Goal: Task Accomplishment & Management: Manage account settings

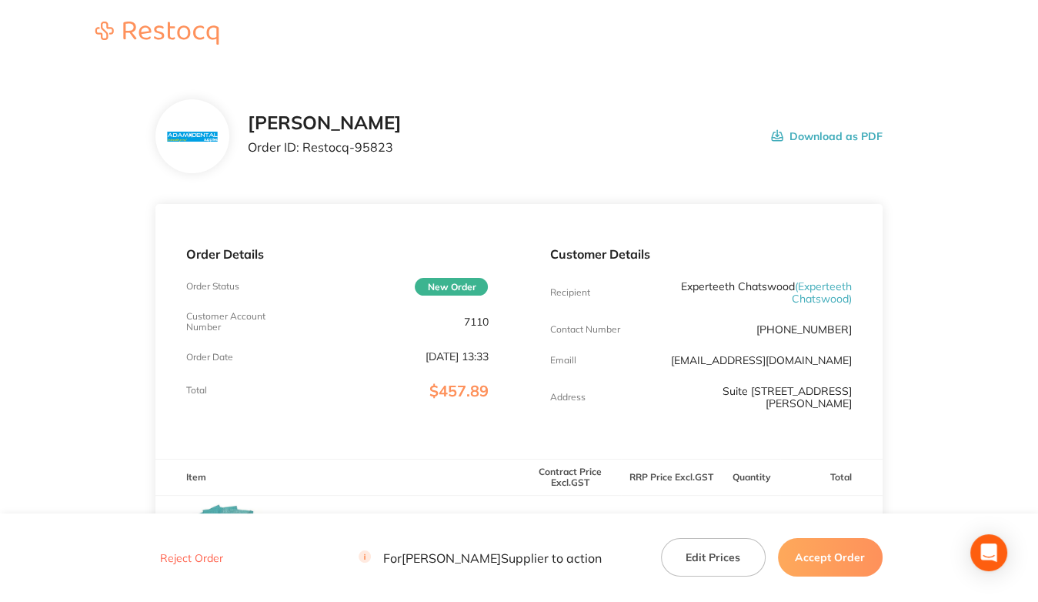
click at [474, 320] on p "7110" at bounding box center [475, 321] width 25 height 12
copy p "7110"
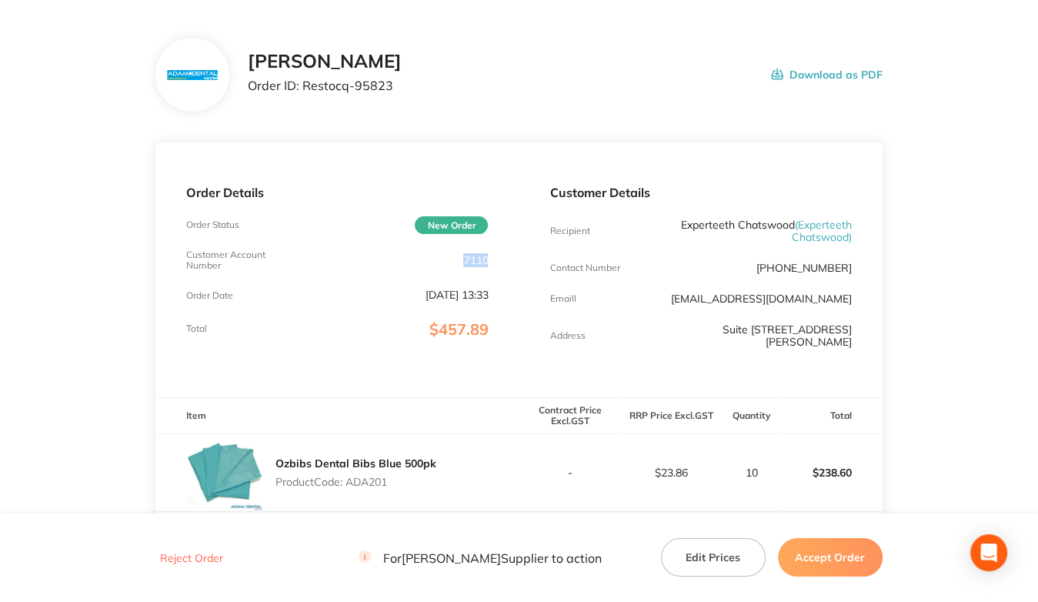
scroll to position [154, 0]
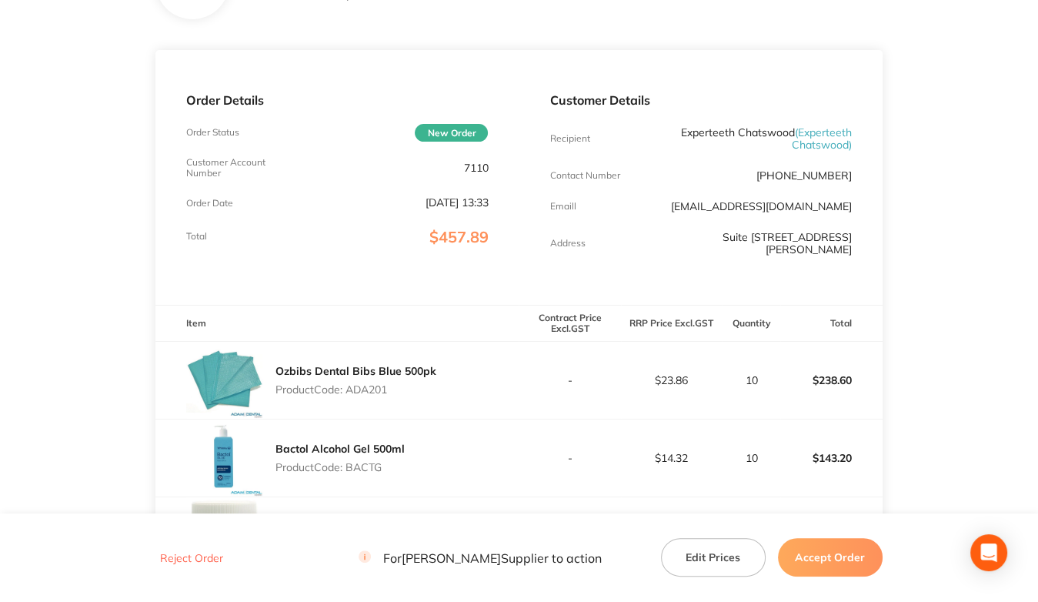
click at [382, 385] on p "Product Code: ADA201" at bounding box center [355, 389] width 161 height 12
copy p "ADA201"
click at [360, 470] on p "Product Code: BACTG" at bounding box center [339, 467] width 129 height 12
click at [362, 470] on p "Product Code: BACTG" at bounding box center [339, 467] width 129 height 12
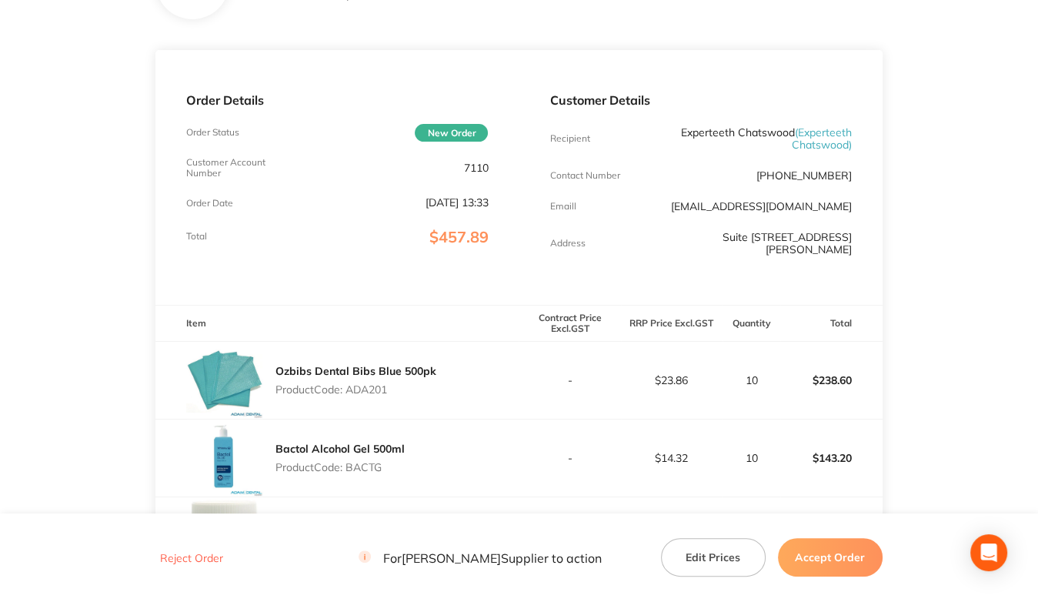
copy p "BACTG"
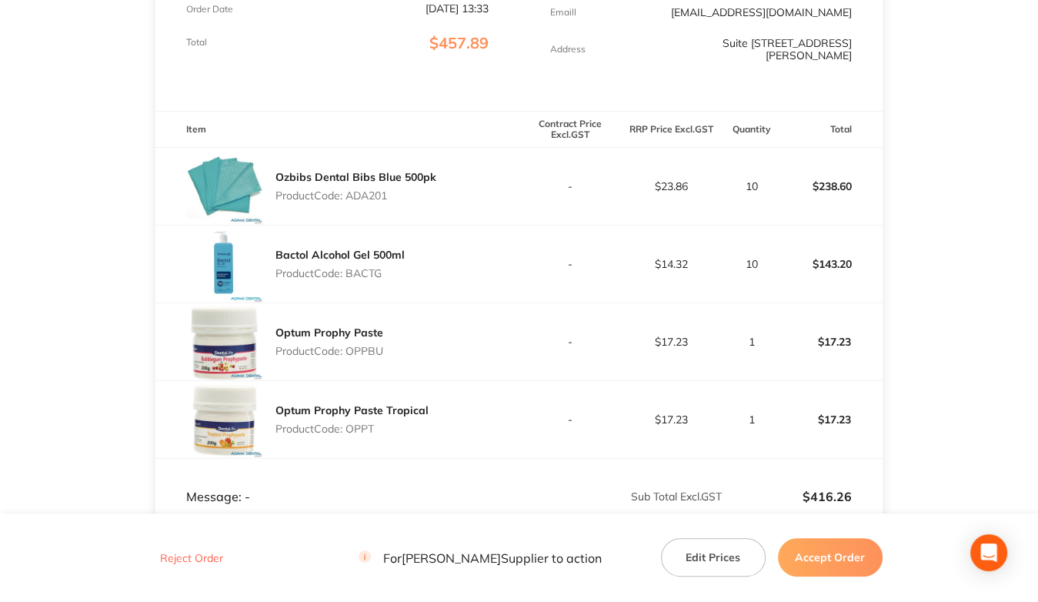
scroll to position [385, 0]
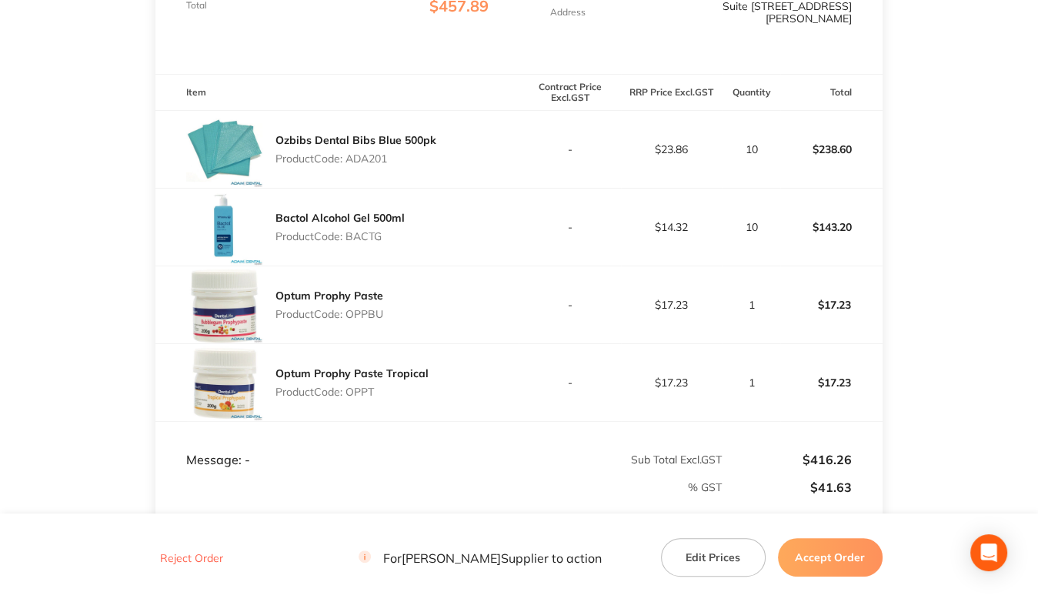
click at [361, 319] on p "Product Code: OPPBU" at bounding box center [329, 314] width 108 height 12
click at [362, 319] on p "Product Code: OPPBU" at bounding box center [329, 314] width 108 height 12
copy p "OPPBU"
click at [360, 385] on p "Product Code: OPPT" at bounding box center [351, 391] width 153 height 12
click at [362, 385] on p "Product Code: OPPT" at bounding box center [351, 391] width 153 height 12
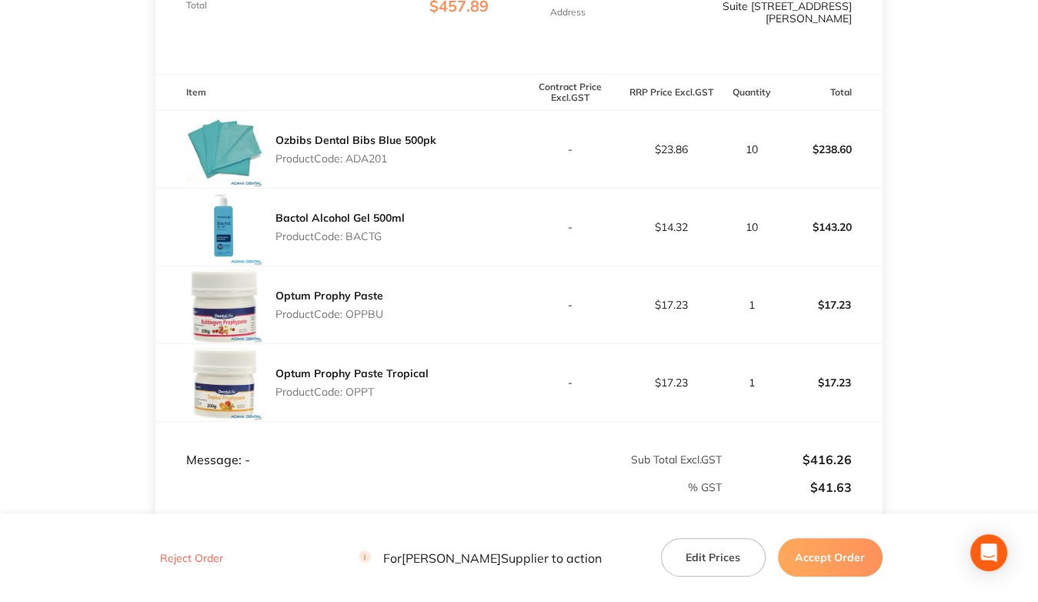
copy p "OPPT"
click at [474, 412] on div "Optum Prophy Paste Tropical Product Code: OPPT" at bounding box center [336, 382] width 363 height 77
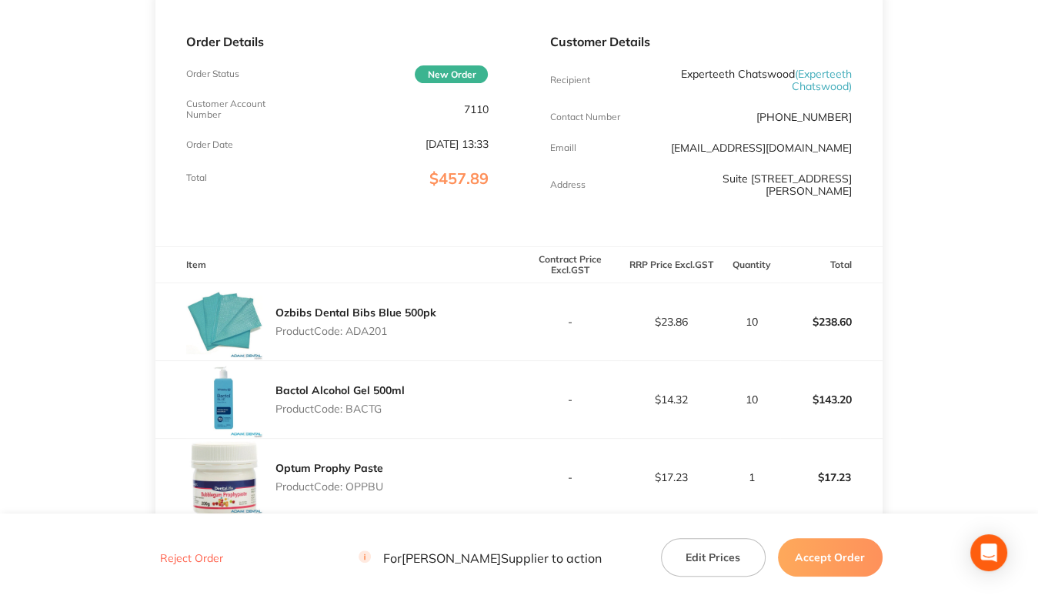
scroll to position [194, 0]
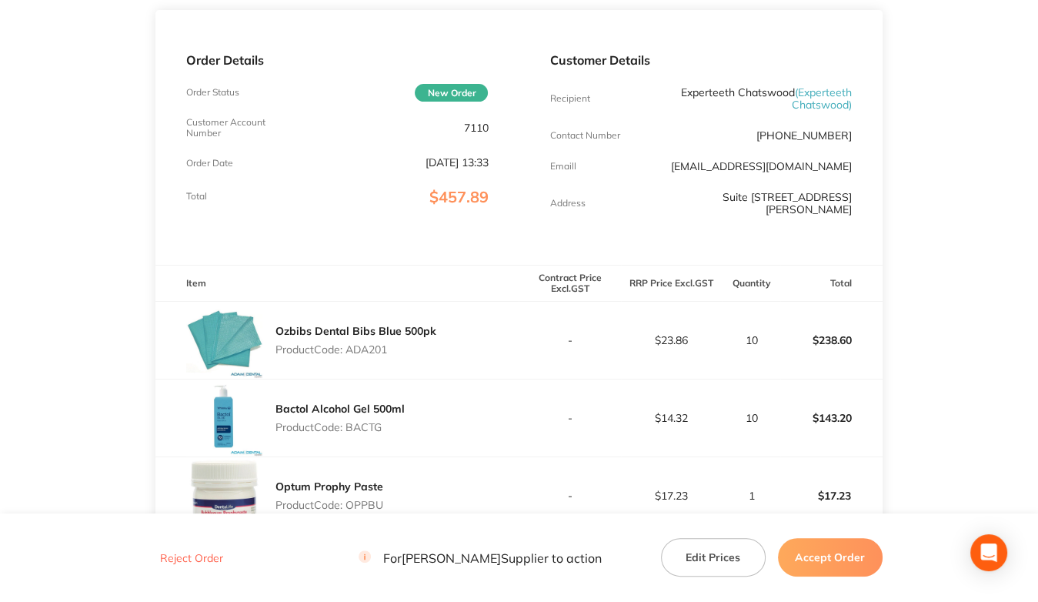
click at [472, 128] on p "7110" at bounding box center [475, 128] width 25 height 12
copy p "7110"
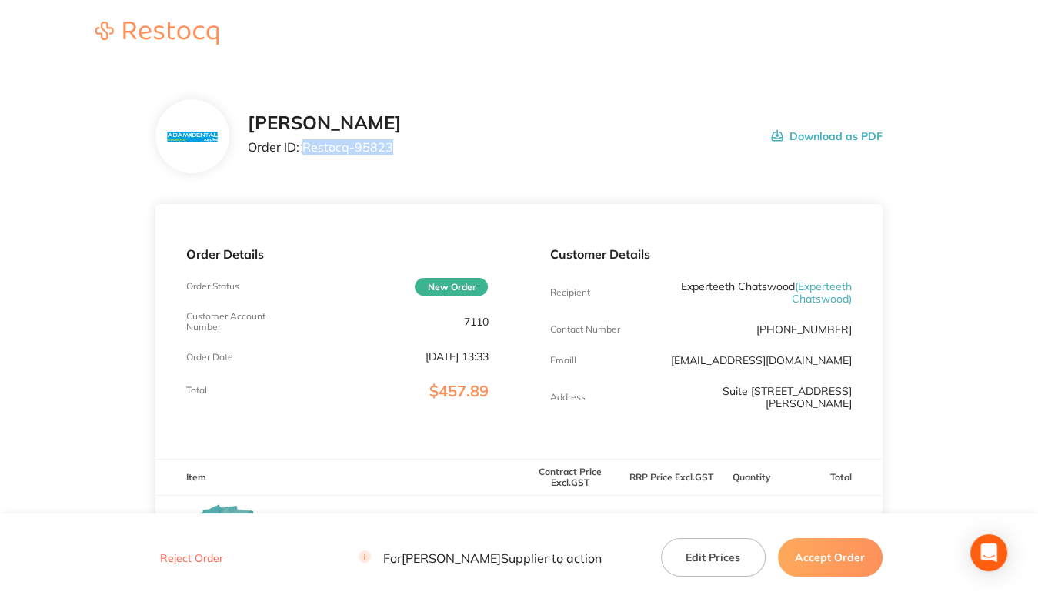
drag, startPoint x: 303, startPoint y: 145, endPoint x: 429, endPoint y: 159, distance: 126.9
click at [429, 159] on div "[PERSON_NAME] Order ID: Restocq- 95823 Download as PDF" at bounding box center [565, 136] width 634 height 48
copy p "Restocq- 95823"
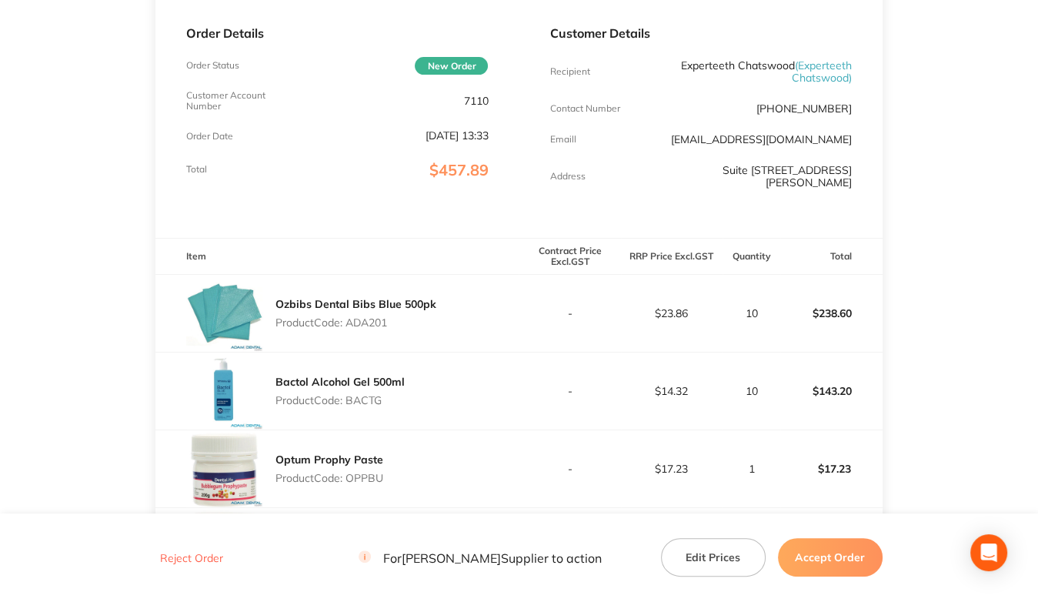
scroll to position [231, 0]
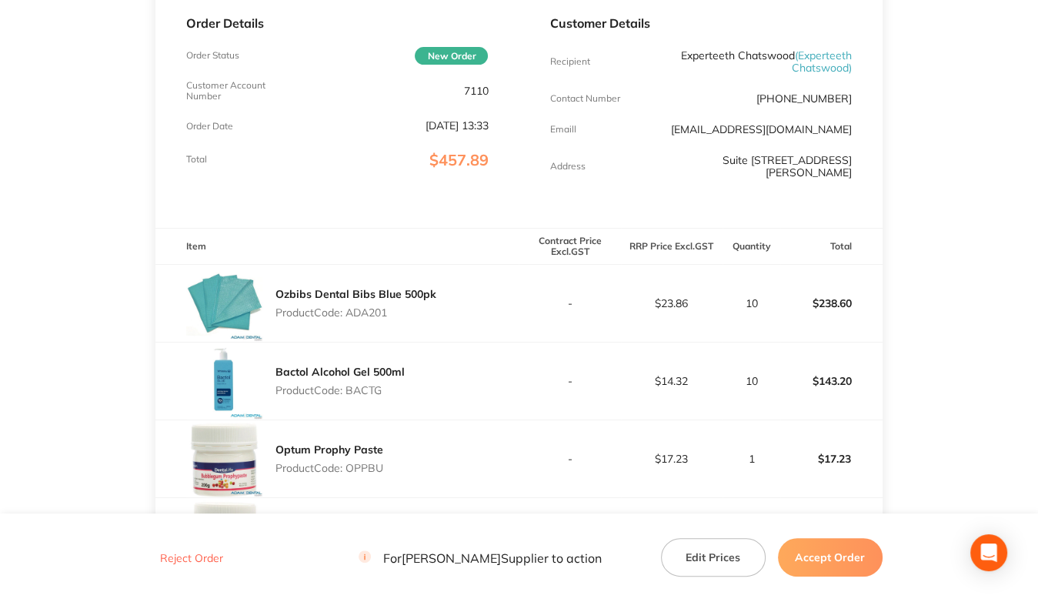
click at [360, 315] on p "Product Code: ADA201" at bounding box center [355, 312] width 161 height 12
copy p "ADA201"
click at [371, 393] on p "Product Code: BACTG" at bounding box center [339, 390] width 129 height 12
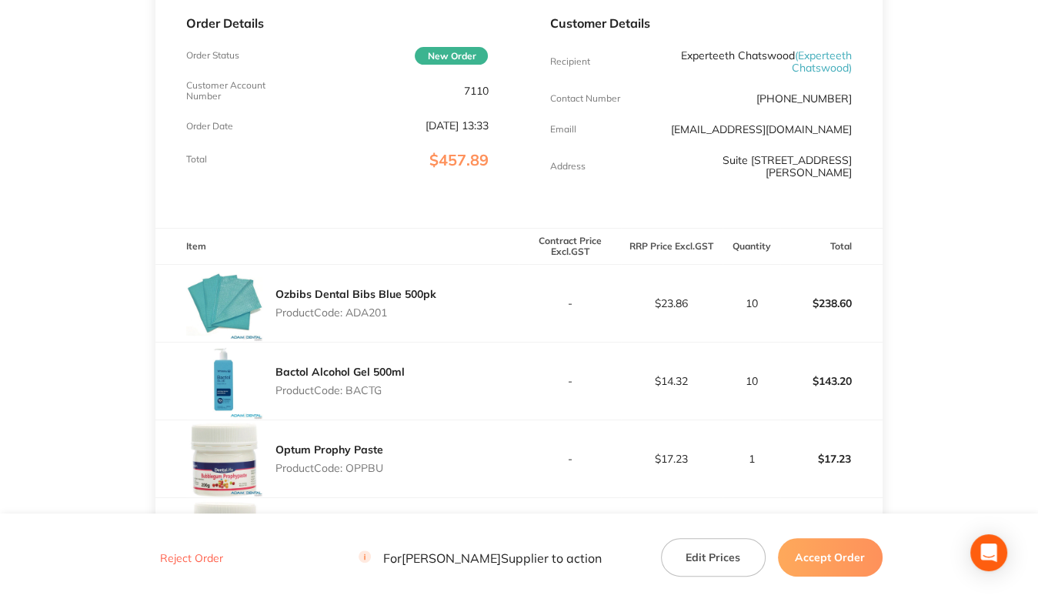
copy p "BACTG"
click at [369, 467] on p "Product Code: OPPBU" at bounding box center [329, 468] width 108 height 12
copy p "OPPBU"
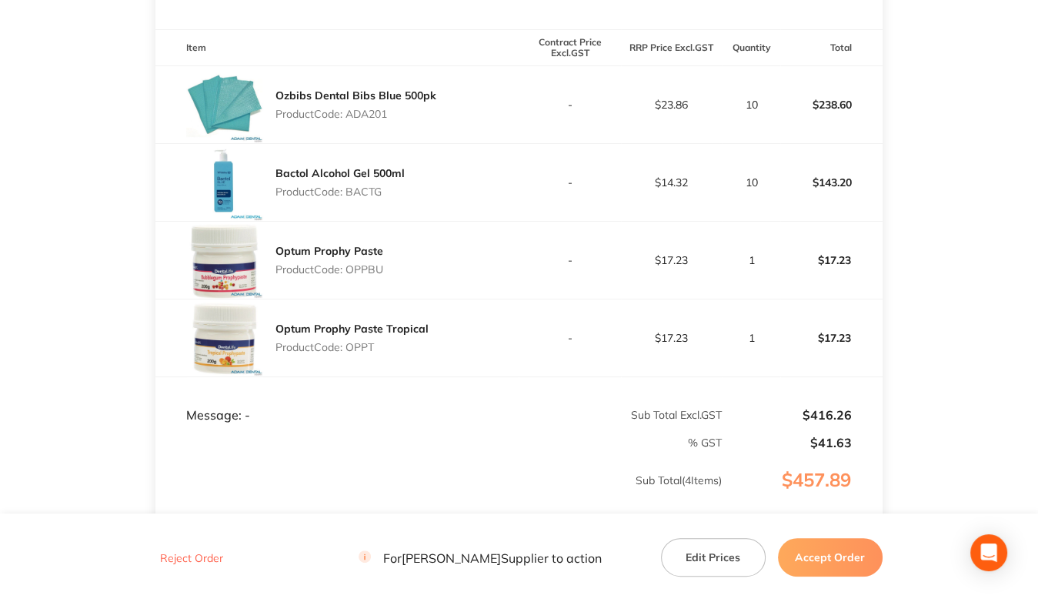
scroll to position [462, 0]
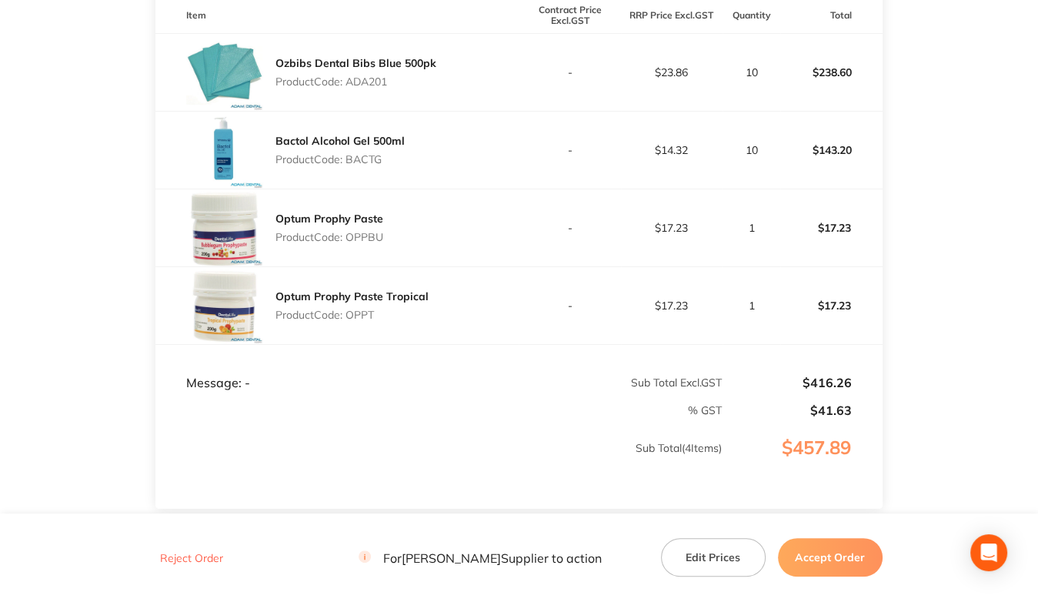
click at [358, 309] on p "Product Code: OPPT" at bounding box center [351, 314] width 153 height 12
drag, startPoint x: 816, startPoint y: 556, endPoint x: 767, endPoint y: 513, distance: 65.4
click at [816, 556] on button "Accept Order" at bounding box center [830, 557] width 105 height 38
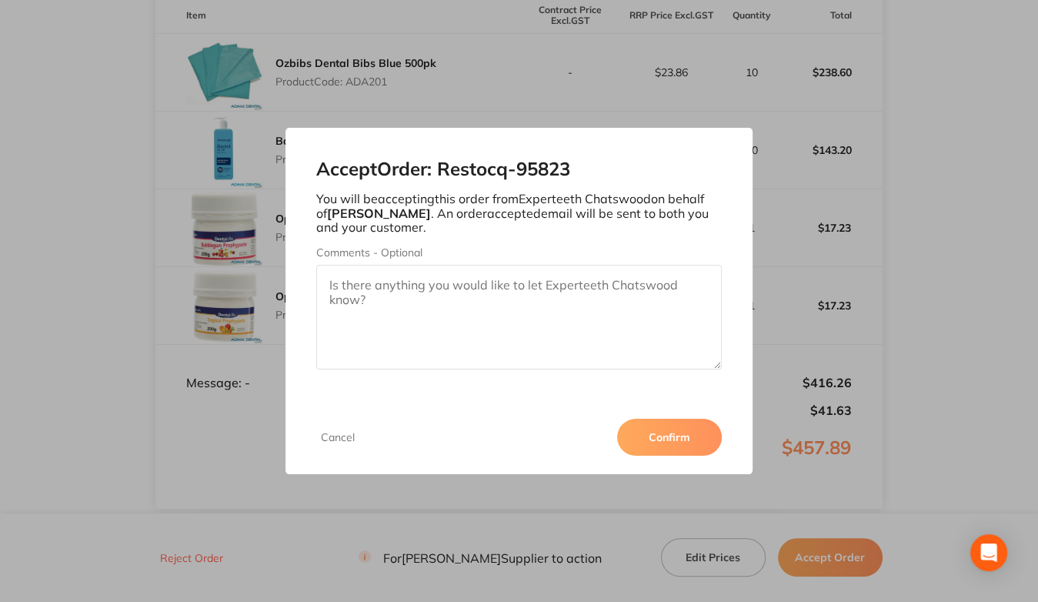
click at [685, 427] on button "Confirm" at bounding box center [669, 436] width 105 height 37
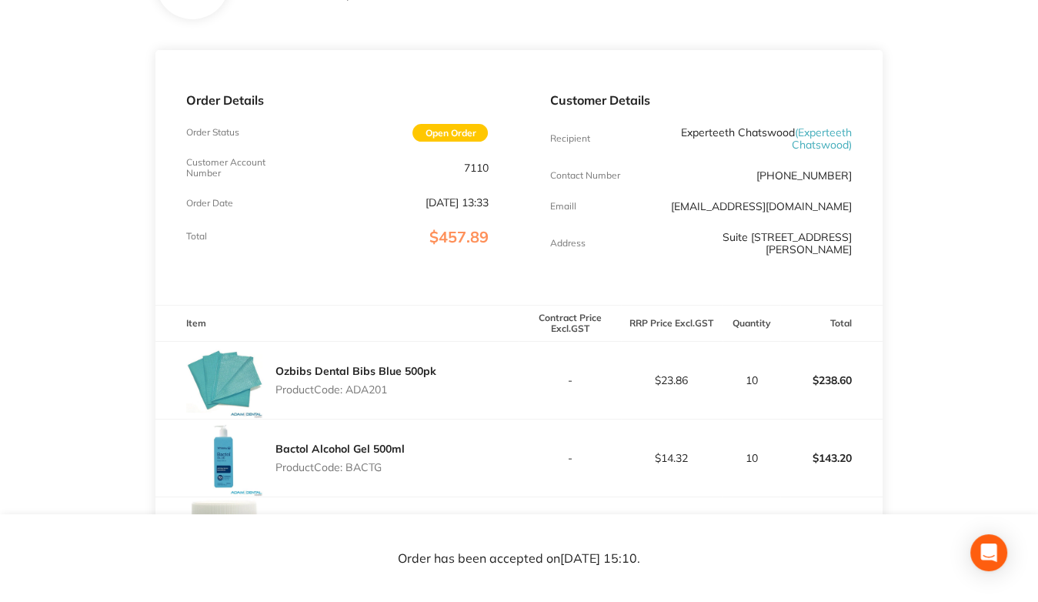
scroll to position [0, 0]
